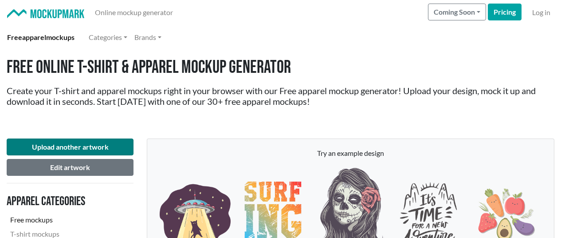
scroll to position [1065, 0]
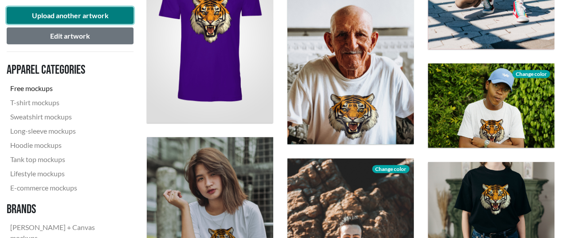
click at [72, 10] on button "Upload another artwork" at bounding box center [70, 15] width 127 height 17
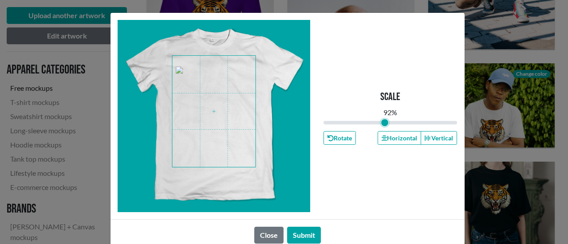
type input "0.92"
click at [381, 123] on input "range" at bounding box center [390, 123] width 134 height 10
click at [209, 116] on span at bounding box center [213, 111] width 83 height 111
click at [291, 236] on button "Submit" at bounding box center [304, 235] width 34 height 17
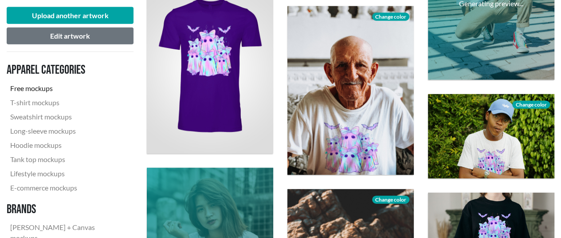
scroll to position [1020, 0]
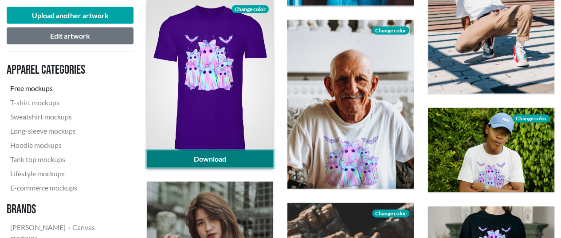
click at [235, 161] on link "Download" at bounding box center [210, 158] width 126 height 17
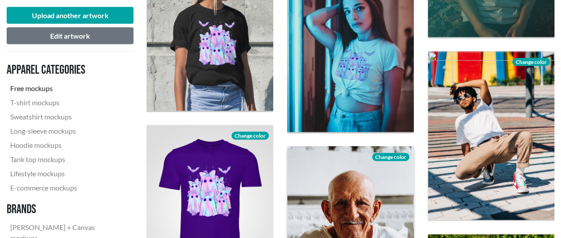
scroll to position [887, 0]
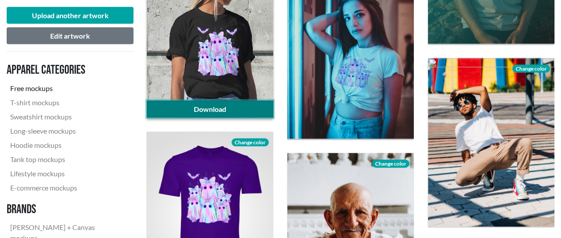
click at [237, 103] on link "Download" at bounding box center [210, 109] width 126 height 17
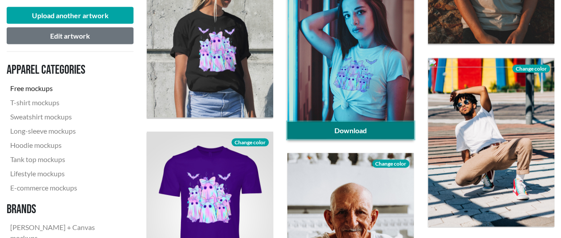
click at [348, 127] on link "Download" at bounding box center [350, 130] width 126 height 17
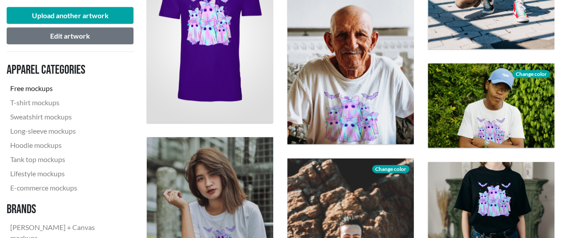
click at [141, 147] on div "Download" at bounding box center [210, 232] width 141 height 204
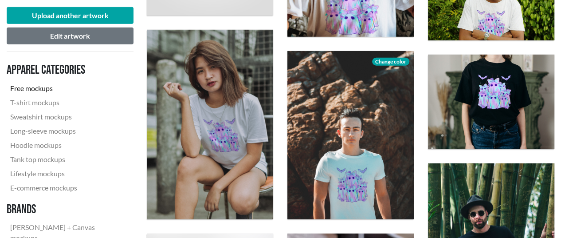
scroll to position [1198, 0]
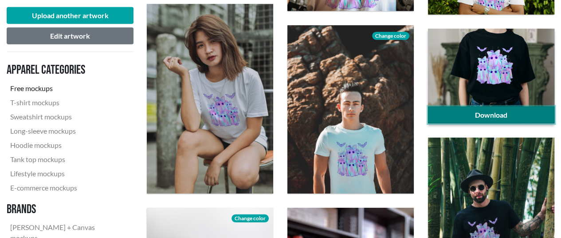
click at [537, 114] on link "Download" at bounding box center [491, 114] width 126 height 17
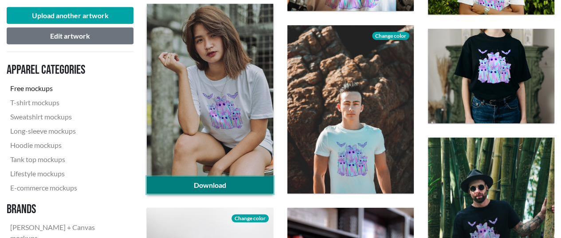
click at [234, 181] on link "Download" at bounding box center [210, 185] width 126 height 17
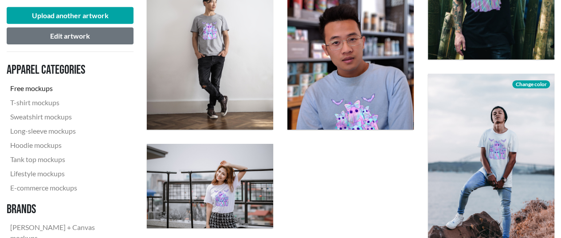
scroll to position [1553, 0]
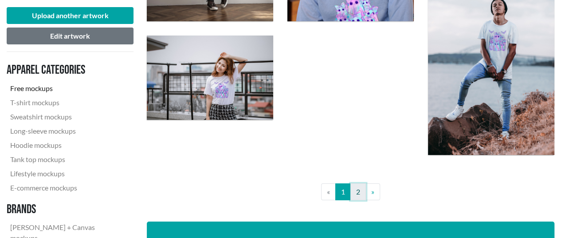
click at [358, 194] on link "2" at bounding box center [358, 191] width 16 height 17
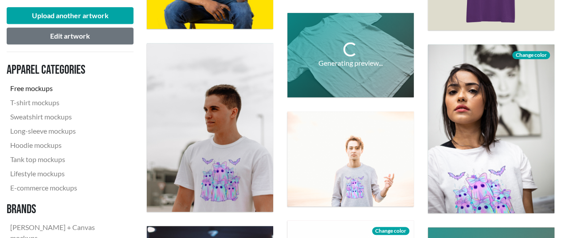
scroll to position [399, 0]
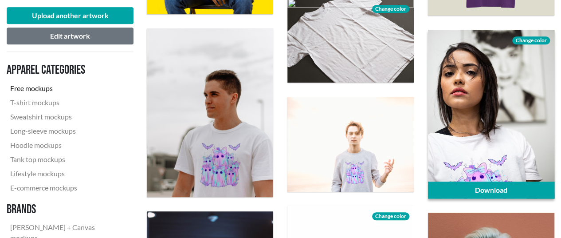
click at [534, 38] on span "Change color" at bounding box center [530, 40] width 37 height 8
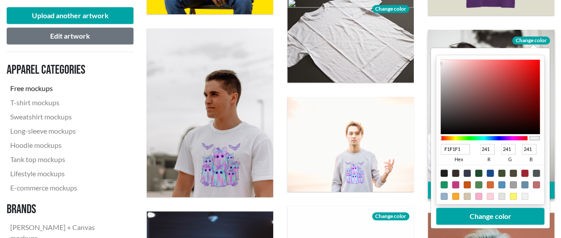
type input "0A0909"
type input "10"
type input "9"
click at [442, 131] on div at bounding box center [490, 96] width 99 height 75
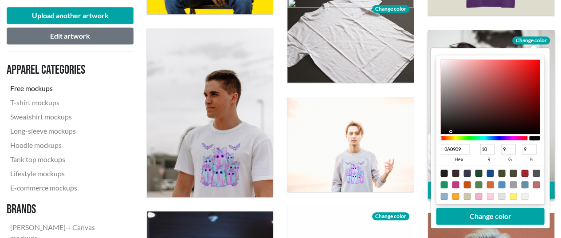
type input "080808"
type input "8"
click at [442, 131] on div at bounding box center [490, 96] width 99 height 75
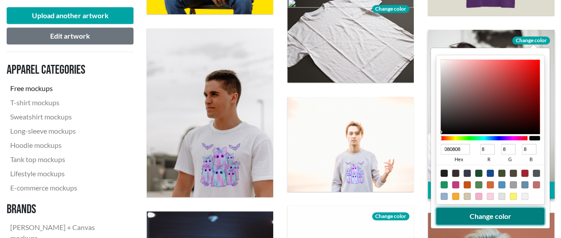
click at [475, 217] on button "Change color" at bounding box center [491, 216] width 108 height 17
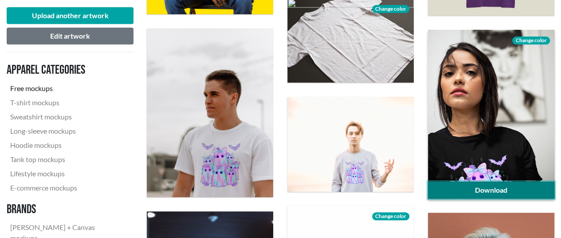
click at [516, 191] on link "Download" at bounding box center [491, 189] width 126 height 17
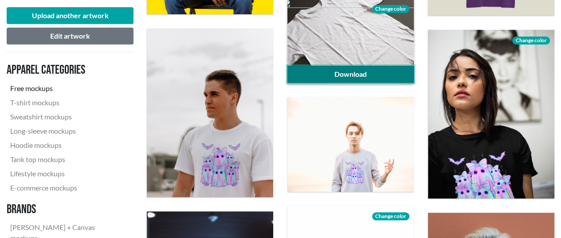
click at [351, 75] on link "Download" at bounding box center [350, 74] width 126 height 17
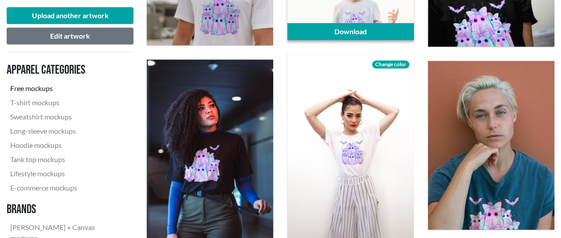
scroll to position [577, 0]
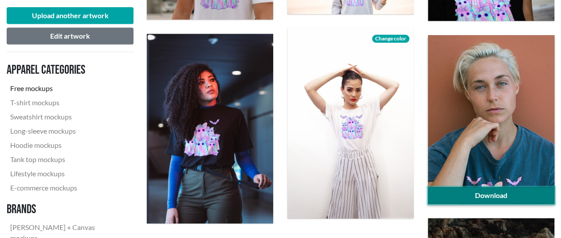
click at [475, 194] on link "Download" at bounding box center [491, 195] width 126 height 17
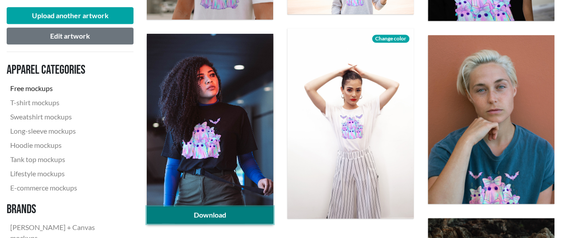
click at [244, 210] on link "Download" at bounding box center [210, 214] width 126 height 17
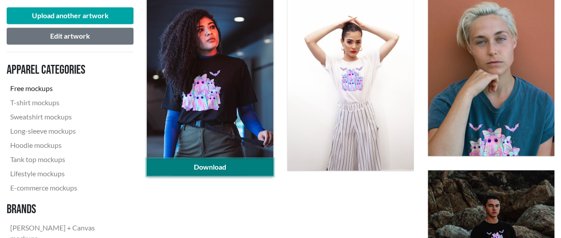
scroll to position [621, 0]
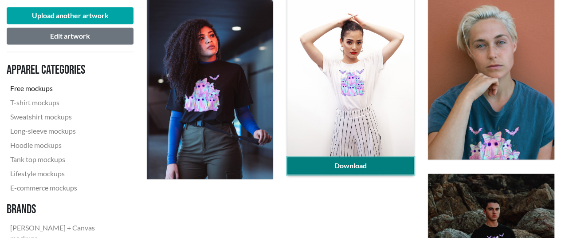
click at [352, 162] on link "Download" at bounding box center [350, 165] width 126 height 17
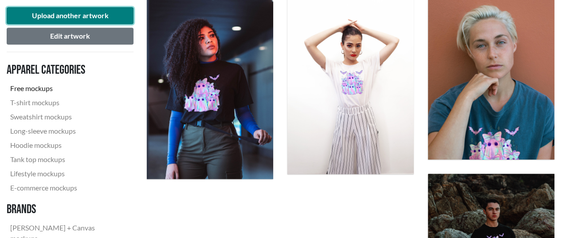
click at [82, 17] on button "Upload another artwork" at bounding box center [70, 15] width 127 height 17
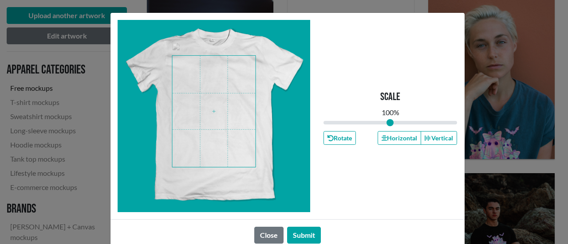
click at [220, 113] on span at bounding box center [213, 111] width 83 height 111
click at [308, 237] on button "Submit" at bounding box center [304, 235] width 34 height 17
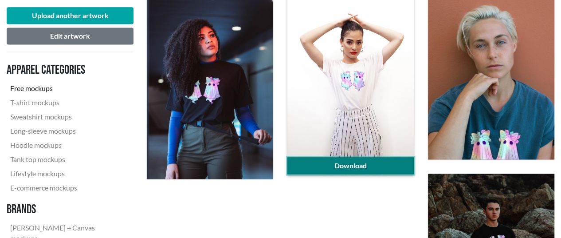
click at [372, 160] on link "Download" at bounding box center [350, 165] width 126 height 17
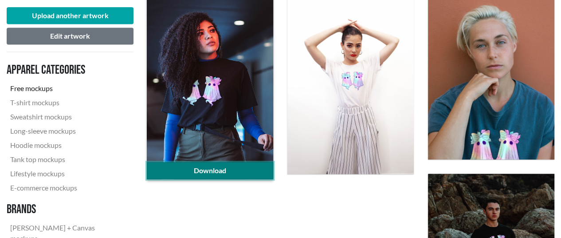
click at [242, 170] on link "Download" at bounding box center [210, 170] width 126 height 17
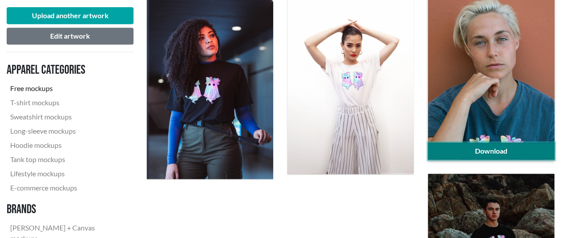
click at [501, 151] on link "Download" at bounding box center [491, 150] width 126 height 17
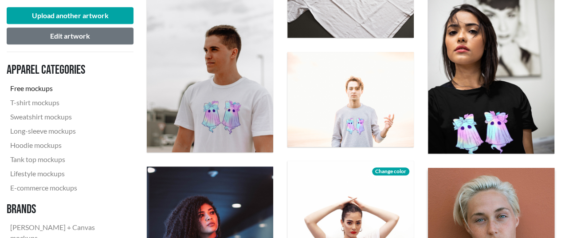
scroll to position [444, 0]
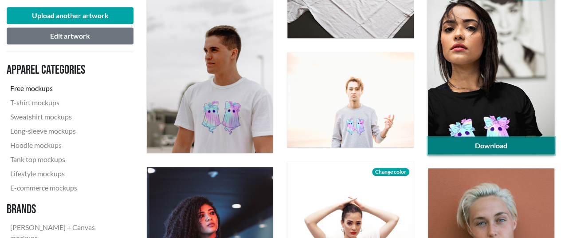
click at [473, 146] on link "Download" at bounding box center [491, 145] width 126 height 17
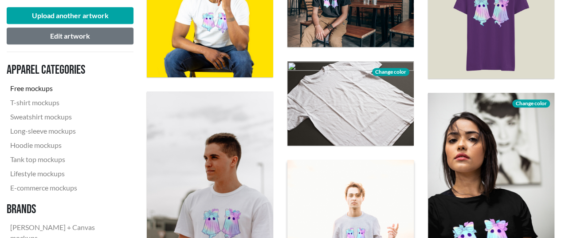
scroll to position [311, 0]
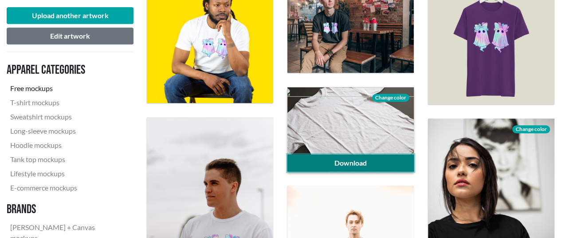
click at [344, 159] on link "Download" at bounding box center [350, 162] width 126 height 17
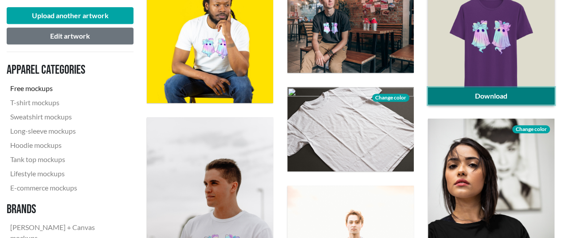
click at [462, 93] on link "Download" at bounding box center [491, 95] width 126 height 17
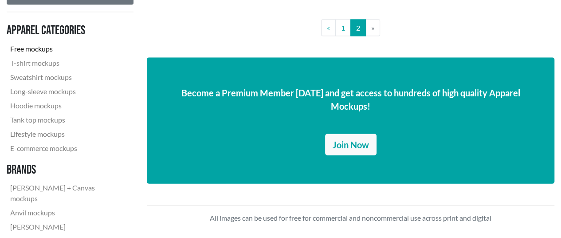
scroll to position [843, 0]
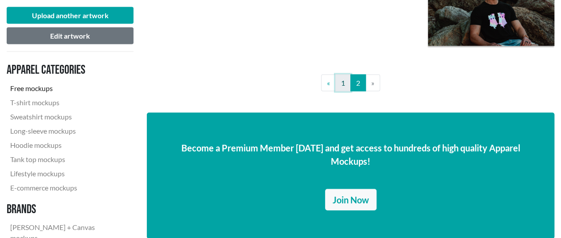
click at [343, 87] on link "1" at bounding box center [343, 83] width 16 height 17
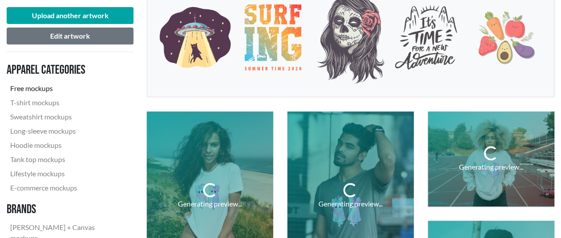
scroll to position [177, 0]
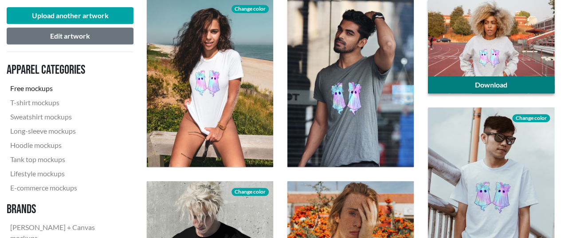
scroll to position [311, 0]
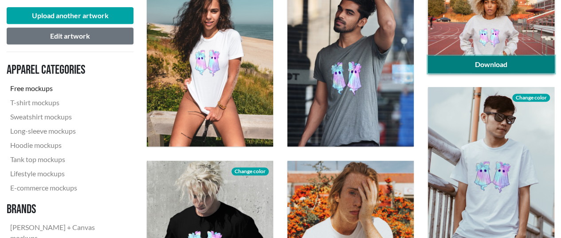
click at [524, 63] on link "Download" at bounding box center [491, 64] width 126 height 17
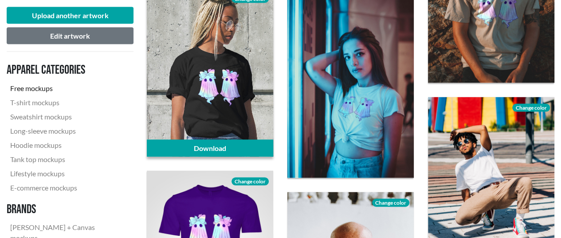
scroll to position [887, 0]
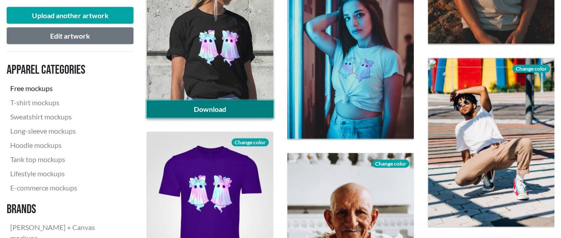
click at [252, 114] on link "Download" at bounding box center [210, 109] width 126 height 17
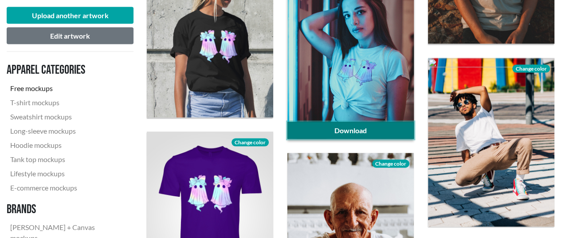
click at [371, 127] on link "Download" at bounding box center [350, 130] width 126 height 17
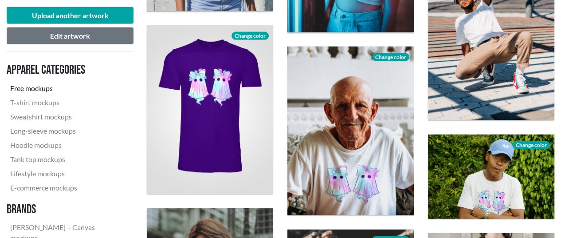
scroll to position [1020, 0]
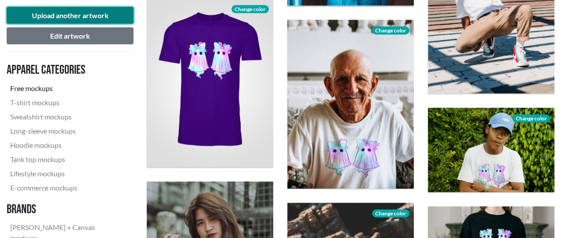
click at [51, 15] on button "Upload another artwork" at bounding box center [70, 15] width 127 height 17
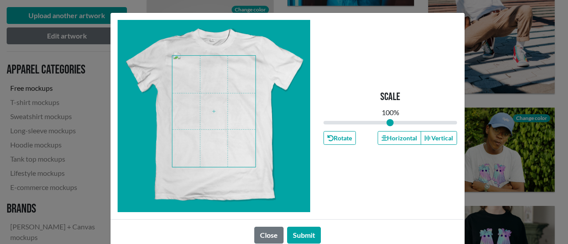
click at [205, 117] on span at bounding box center [213, 111] width 83 height 111
click at [309, 236] on button "Submit" at bounding box center [304, 235] width 34 height 17
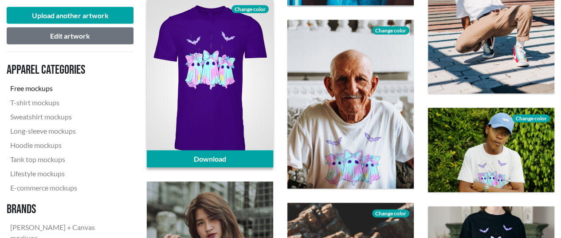
click at [253, 7] on span "Change color" at bounding box center [250, 9] width 37 height 8
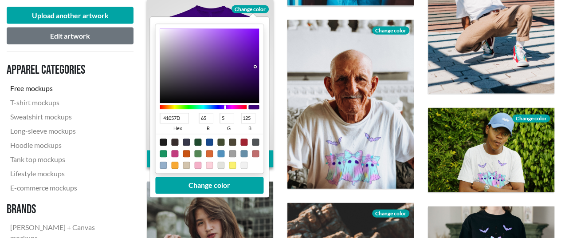
type input "0A0A0B"
type input "10"
type input "11"
click at [165, 100] on div at bounding box center [209, 66] width 99 height 75
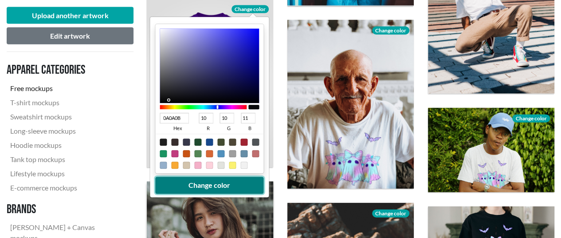
click at [220, 185] on button "Change color" at bounding box center [209, 185] width 108 height 17
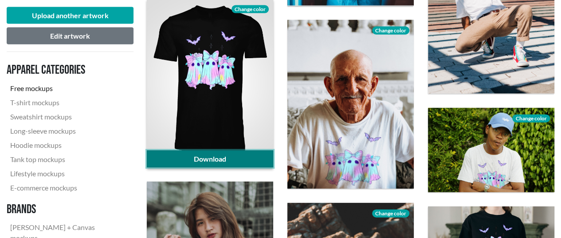
click at [217, 155] on link "Download" at bounding box center [210, 158] width 126 height 17
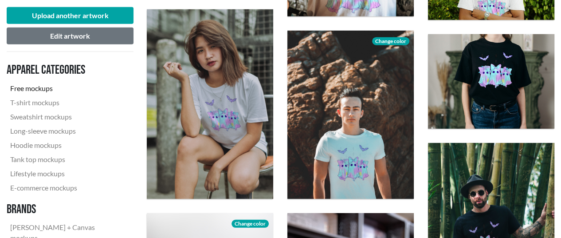
scroll to position [1198, 0]
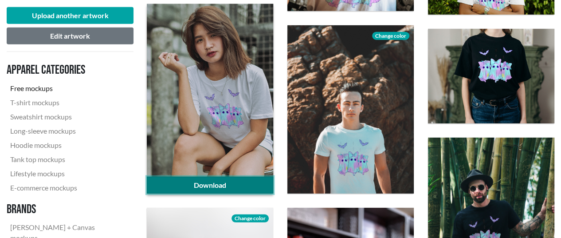
click at [246, 187] on link "Download" at bounding box center [210, 185] width 126 height 17
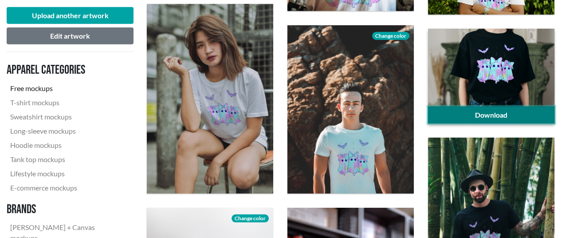
click at [445, 111] on link "Download" at bounding box center [491, 114] width 126 height 17
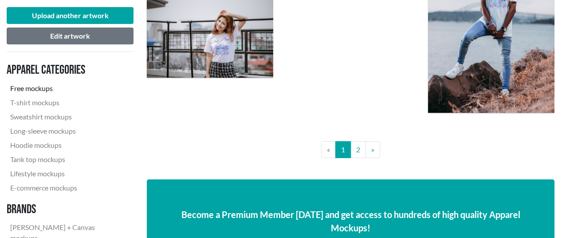
scroll to position [1597, 0]
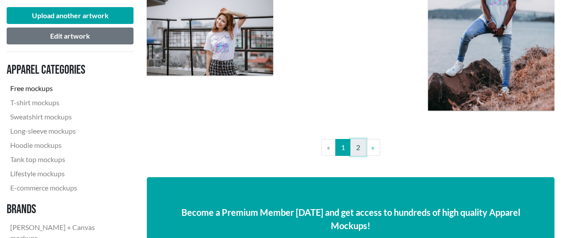
click at [354, 142] on link "2" at bounding box center [358, 147] width 16 height 17
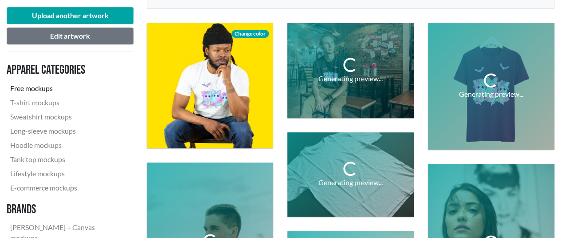
scroll to position [266, 0]
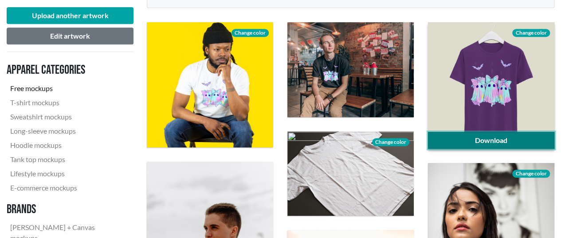
click at [477, 139] on link "Download" at bounding box center [491, 140] width 126 height 17
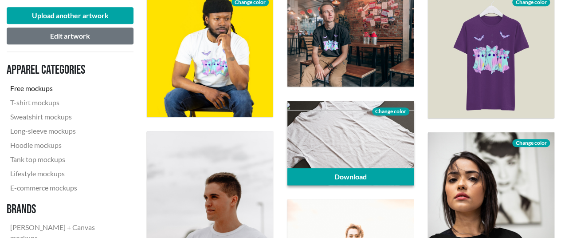
scroll to position [355, 0]
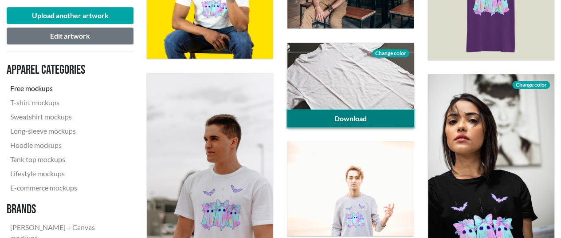
click at [378, 112] on link "Download" at bounding box center [350, 118] width 126 height 17
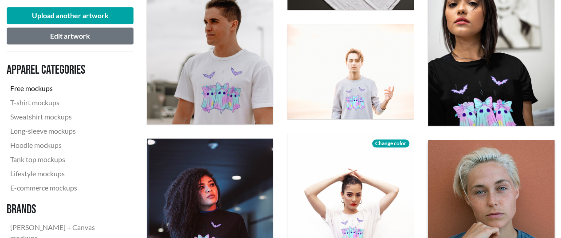
scroll to position [488, 0]
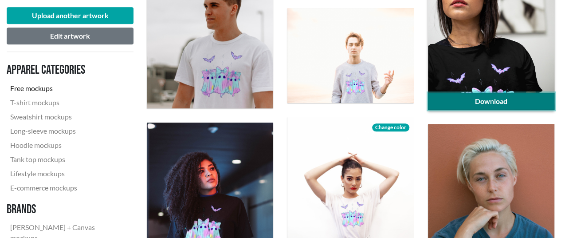
click at [527, 98] on link "Download" at bounding box center [491, 101] width 126 height 17
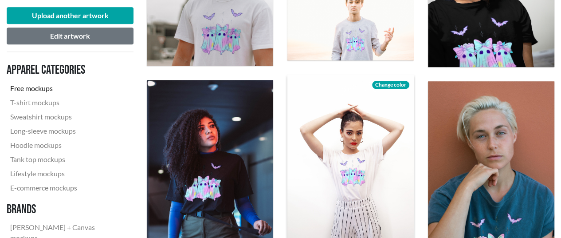
scroll to position [621, 0]
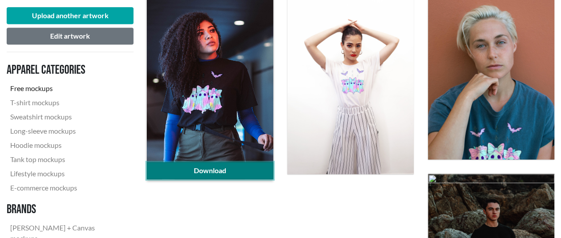
click at [221, 169] on link "Download" at bounding box center [210, 170] width 126 height 17
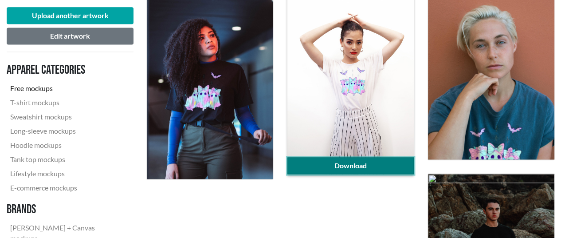
click at [363, 161] on link "Download" at bounding box center [350, 165] width 126 height 17
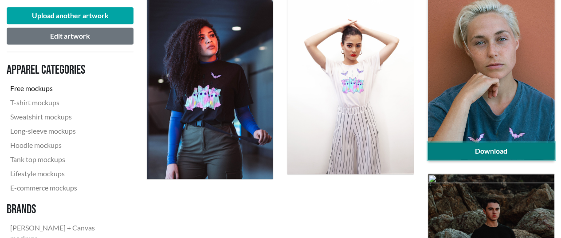
click at [516, 153] on link "Download" at bounding box center [491, 150] width 126 height 17
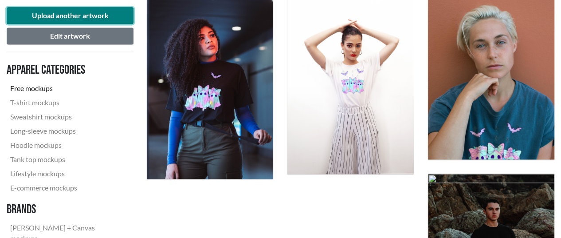
click at [59, 15] on button "Upload another artwork" at bounding box center [70, 15] width 127 height 17
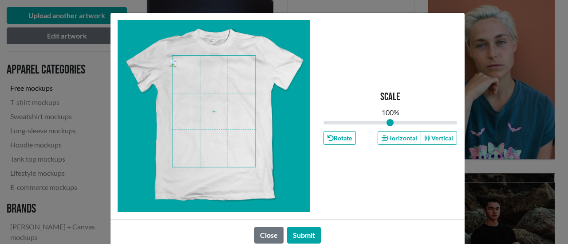
click at [209, 114] on span at bounding box center [213, 111] width 83 height 111
click at [305, 236] on button "Submit" at bounding box center [304, 235] width 34 height 17
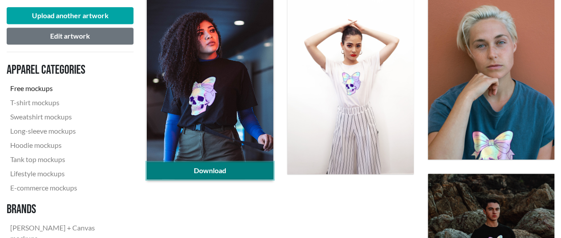
click at [234, 171] on link "Download" at bounding box center [210, 170] width 126 height 17
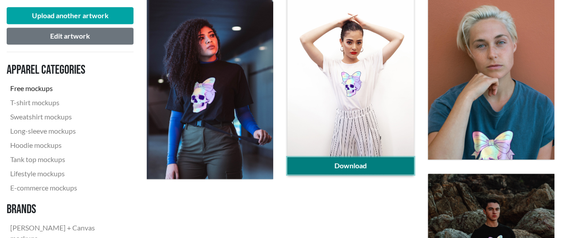
click at [370, 164] on link "Download" at bounding box center [350, 165] width 126 height 17
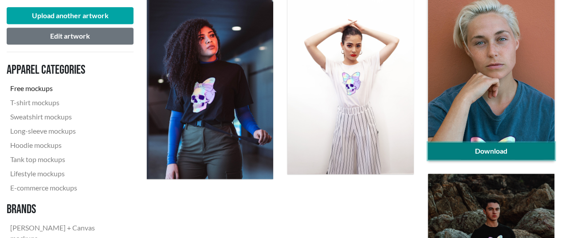
click at [547, 153] on link "Download" at bounding box center [491, 150] width 126 height 17
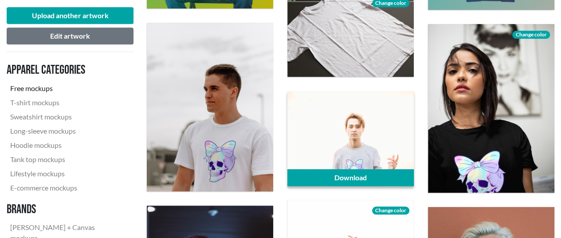
scroll to position [444, 0]
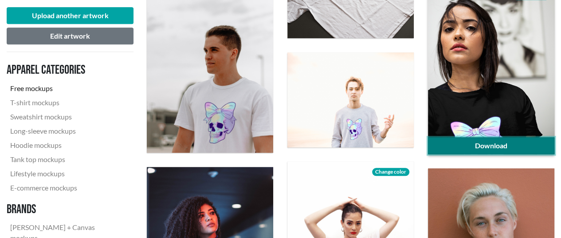
click at [492, 144] on link "Download" at bounding box center [491, 145] width 126 height 17
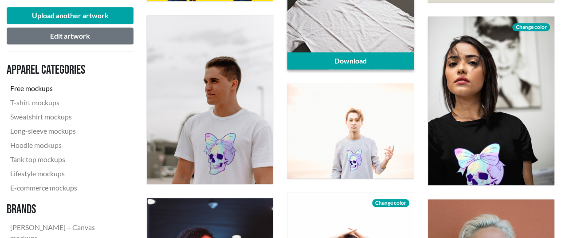
scroll to position [399, 0]
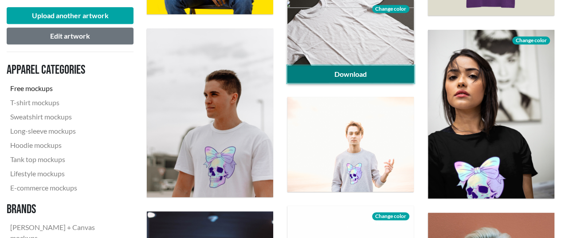
click at [325, 75] on link "Download" at bounding box center [350, 74] width 126 height 17
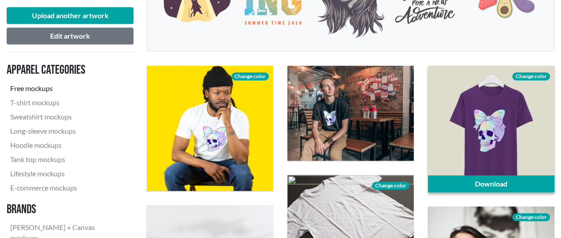
scroll to position [266, 0]
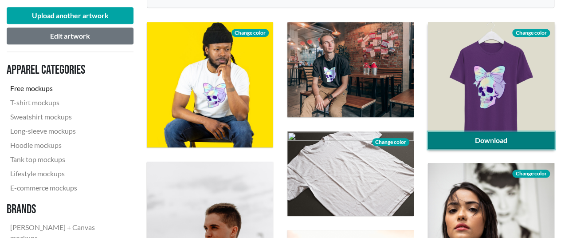
click at [508, 137] on link "Download" at bounding box center [491, 140] width 126 height 17
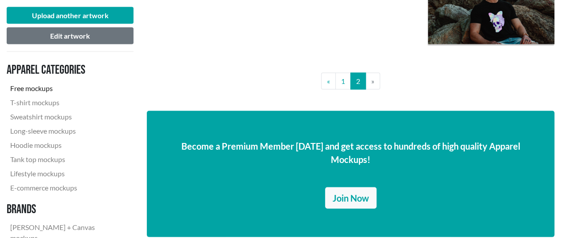
scroll to position [843, 0]
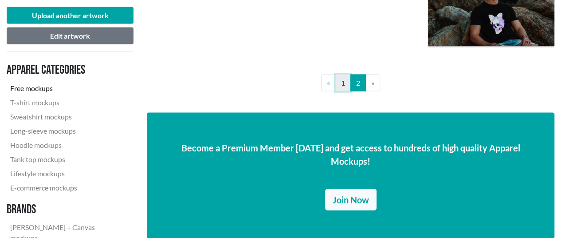
click at [346, 88] on link "1" at bounding box center [343, 83] width 16 height 17
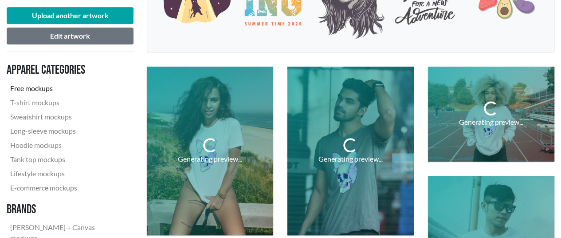
scroll to position [266, 0]
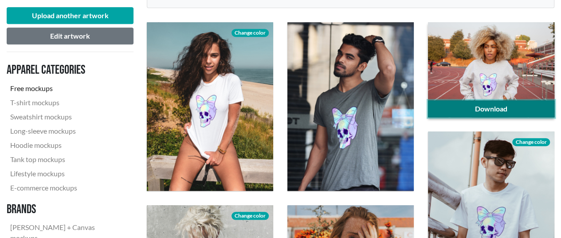
click at [473, 106] on link "Download" at bounding box center [491, 108] width 126 height 17
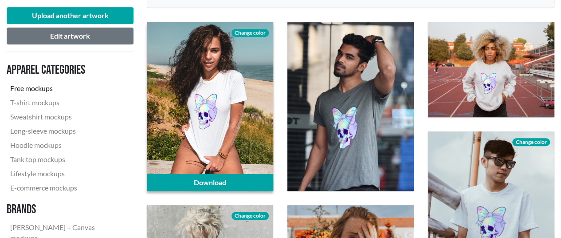
click at [243, 32] on span "Change color" at bounding box center [250, 33] width 37 height 8
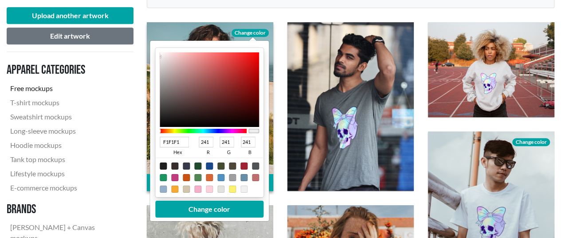
click at [217, 131] on div at bounding box center [203, 131] width 87 height 4
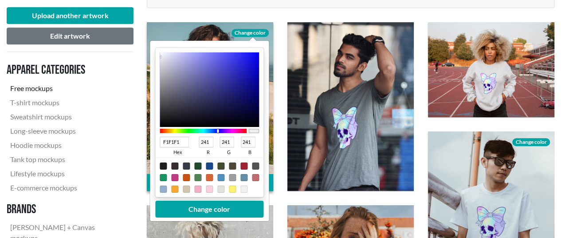
type input "0D0D69"
type input "13"
type input "105"
click at [247, 96] on div at bounding box center [209, 89] width 99 height 75
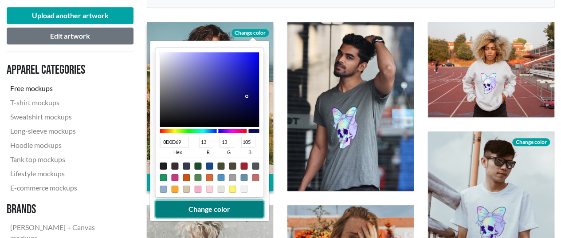
click at [215, 210] on button "Change color" at bounding box center [209, 209] width 108 height 17
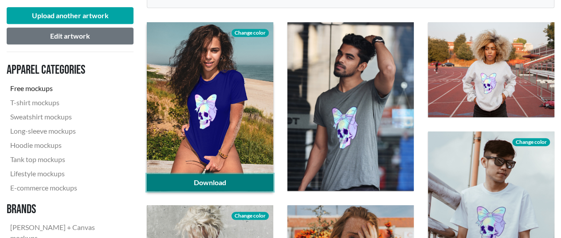
click at [238, 182] on link "Download" at bounding box center [210, 182] width 126 height 17
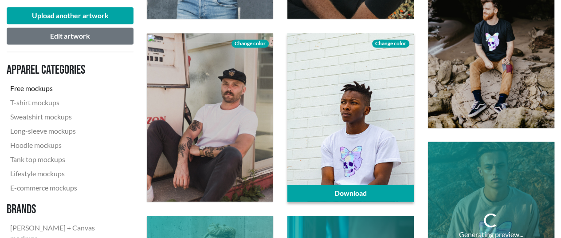
scroll to position [799, 0]
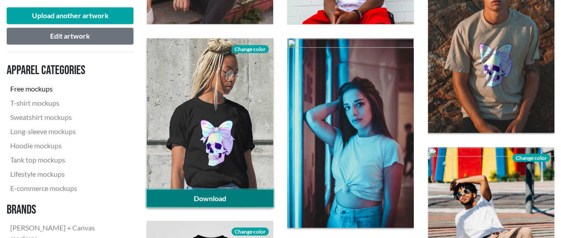
click at [263, 198] on link "Download" at bounding box center [210, 197] width 126 height 17
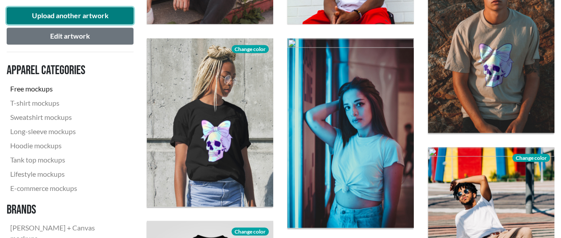
click at [95, 18] on button "Upload another artwork" at bounding box center [70, 15] width 127 height 17
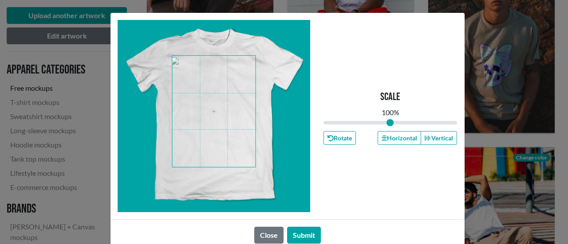
click at [204, 128] on span at bounding box center [213, 111] width 83 height 111
click at [307, 235] on button "Submit" at bounding box center [304, 235] width 34 height 17
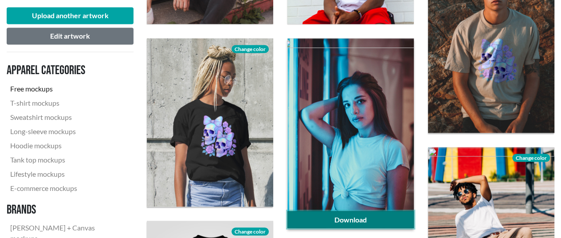
click at [354, 219] on link "Download" at bounding box center [350, 219] width 126 height 17
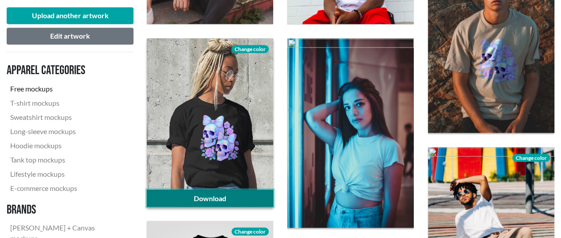
click at [235, 200] on link "Download" at bounding box center [210, 197] width 126 height 17
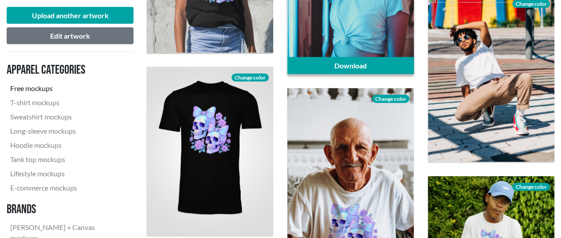
scroll to position [1020, 0]
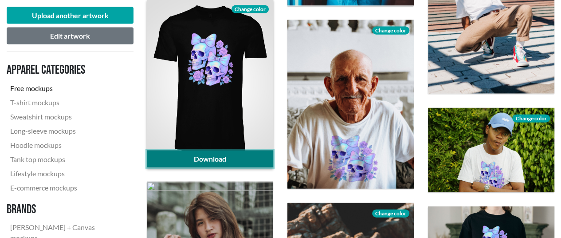
click at [238, 157] on link "Download" at bounding box center [210, 158] width 126 height 17
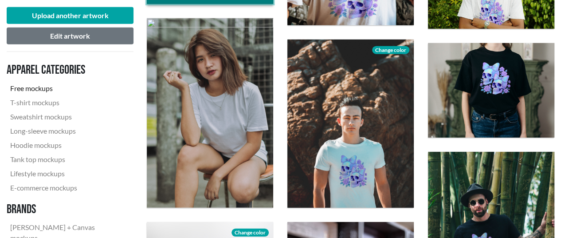
scroll to position [1198, 0]
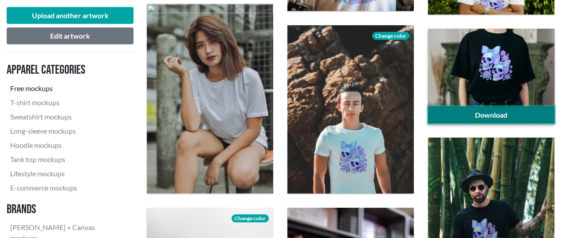
click at [487, 117] on link "Download" at bounding box center [491, 114] width 126 height 17
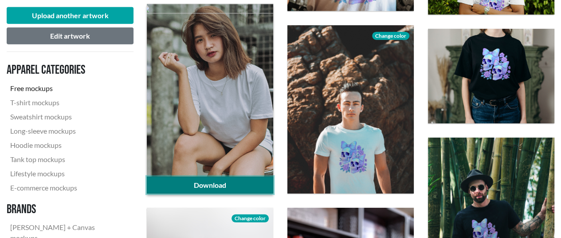
click at [239, 181] on link "Download" at bounding box center [210, 185] width 126 height 17
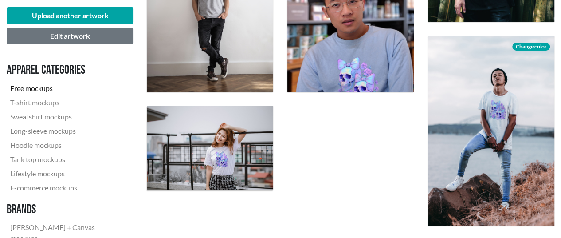
scroll to position [1553, 0]
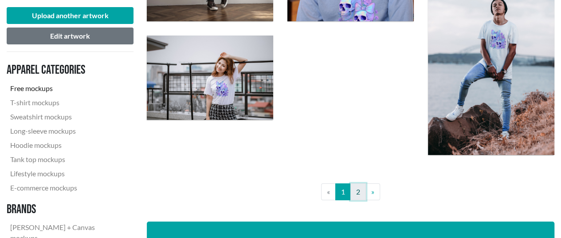
click at [358, 192] on link "2" at bounding box center [358, 191] width 16 height 17
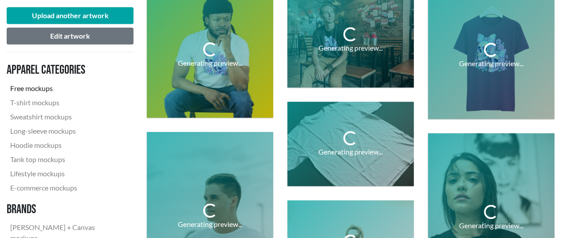
scroll to position [311, 0]
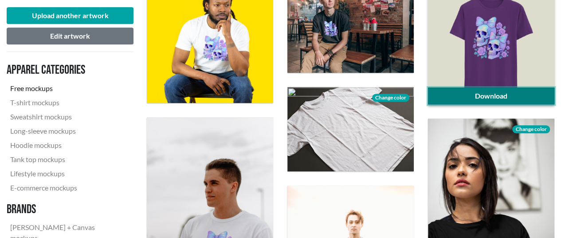
click at [489, 97] on link "Download" at bounding box center [491, 95] width 126 height 17
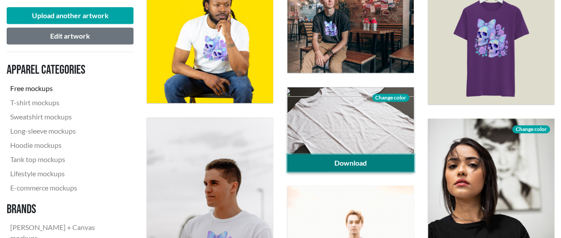
click at [388, 161] on link "Download" at bounding box center [350, 162] width 126 height 17
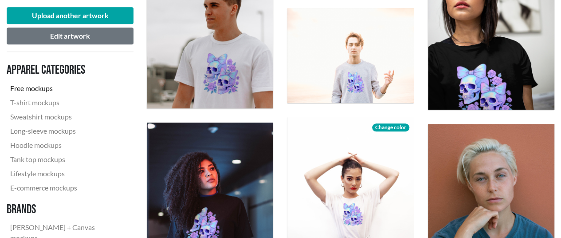
scroll to position [577, 0]
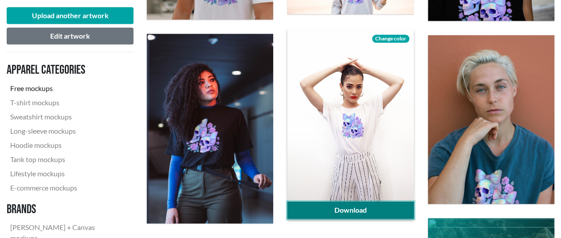
click at [363, 206] on link "Download" at bounding box center [350, 209] width 126 height 17
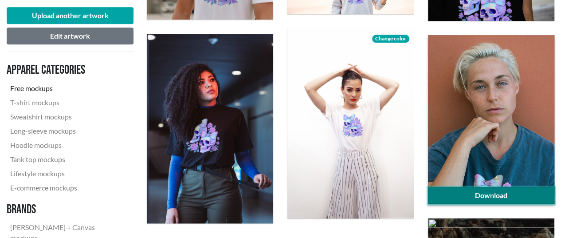
click at [480, 196] on link "Download" at bounding box center [491, 195] width 126 height 17
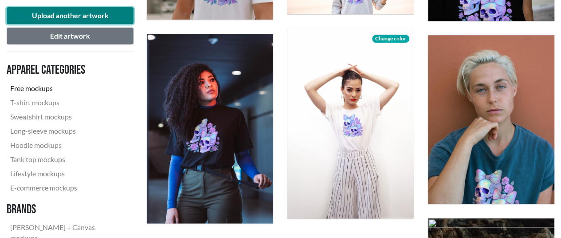
click at [80, 16] on button "Upload another artwork" at bounding box center [70, 15] width 127 height 17
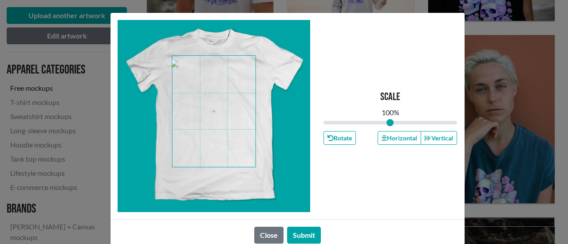
click at [218, 110] on span at bounding box center [213, 111] width 83 height 111
click at [312, 235] on button "Submit" at bounding box center [304, 235] width 34 height 17
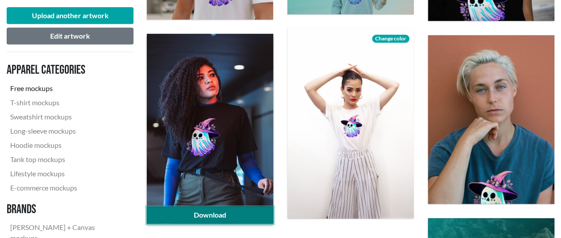
click at [228, 212] on link "Download" at bounding box center [210, 214] width 126 height 17
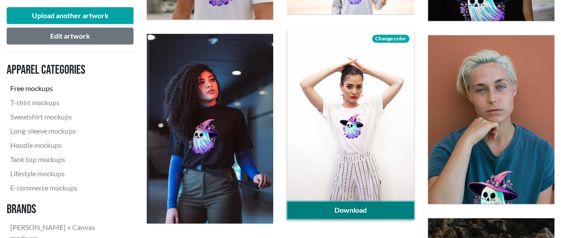
click at [379, 211] on link "Download" at bounding box center [350, 209] width 126 height 17
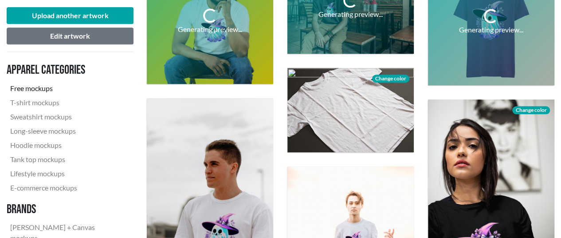
scroll to position [355, 0]
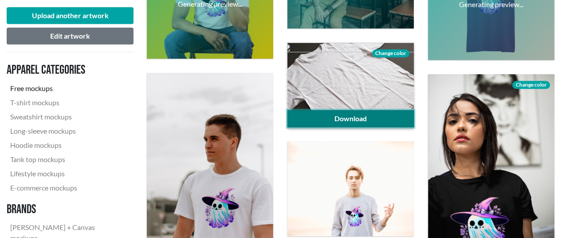
click at [342, 114] on link "Download" at bounding box center [350, 118] width 126 height 17
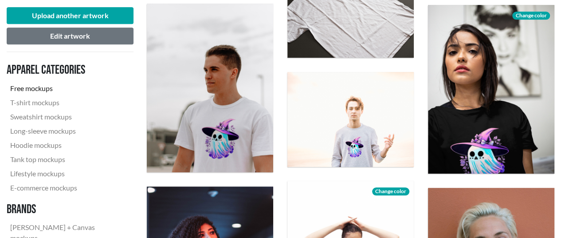
scroll to position [444, 0]
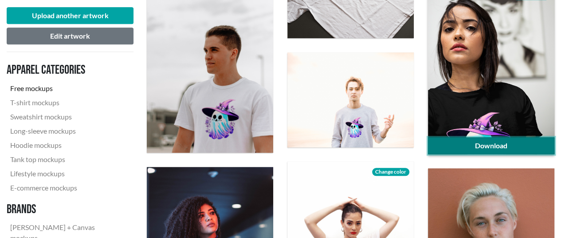
click at [551, 150] on link "Download" at bounding box center [491, 145] width 126 height 17
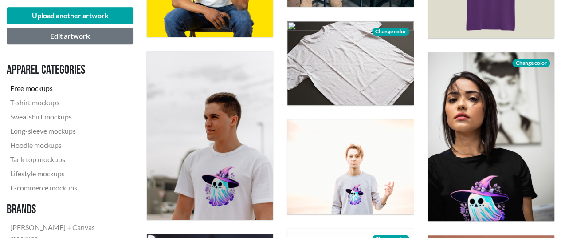
scroll to position [266, 0]
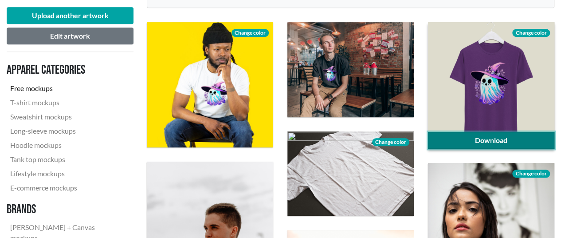
click at [524, 138] on link "Download" at bounding box center [491, 140] width 126 height 17
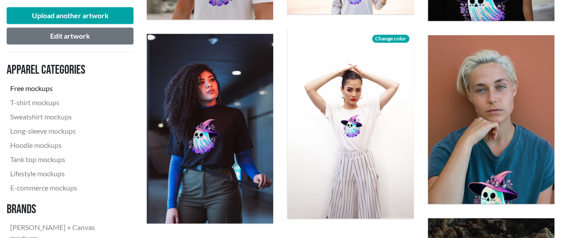
scroll to position [754, 0]
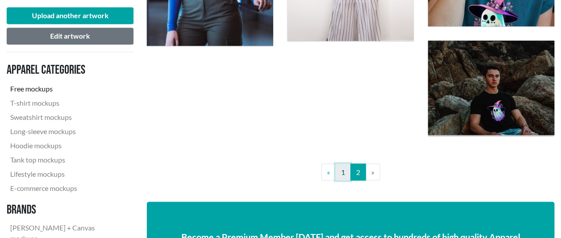
click at [340, 173] on link "1" at bounding box center [343, 171] width 16 height 17
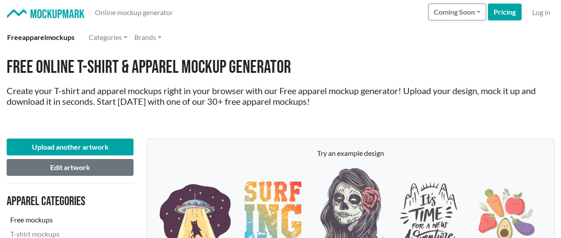
click at [278, 34] on div "Free apparel mockups Categories Brands" at bounding box center [280, 37] width 547 height 18
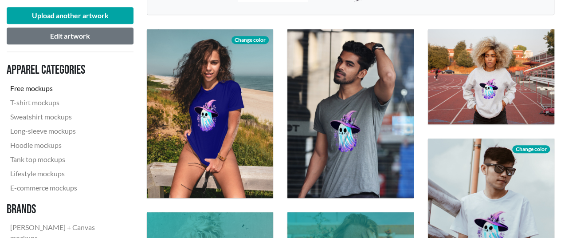
scroll to position [311, 0]
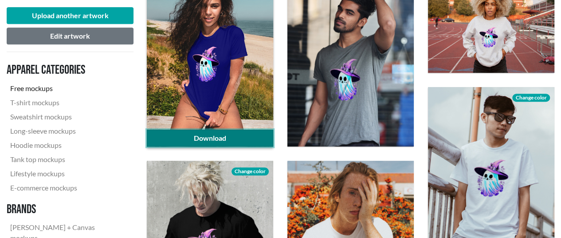
click at [248, 135] on link "Download" at bounding box center [210, 138] width 126 height 17
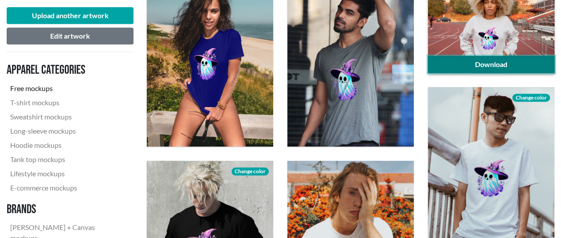
click at [528, 66] on link "Download" at bounding box center [491, 64] width 126 height 17
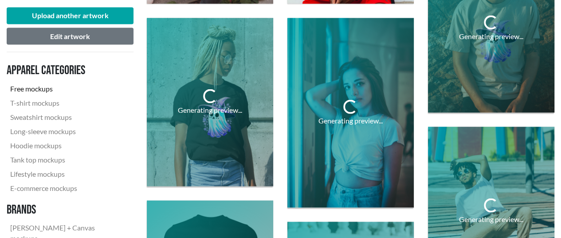
scroll to position [843, 0]
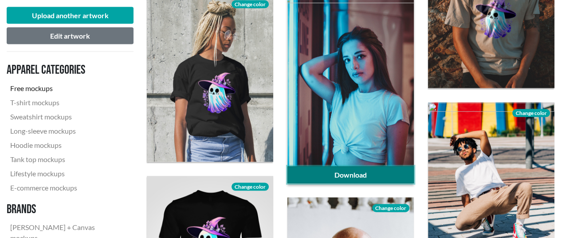
click at [384, 172] on link "Download" at bounding box center [350, 174] width 126 height 17
